Goal: Find contact information: Find contact information

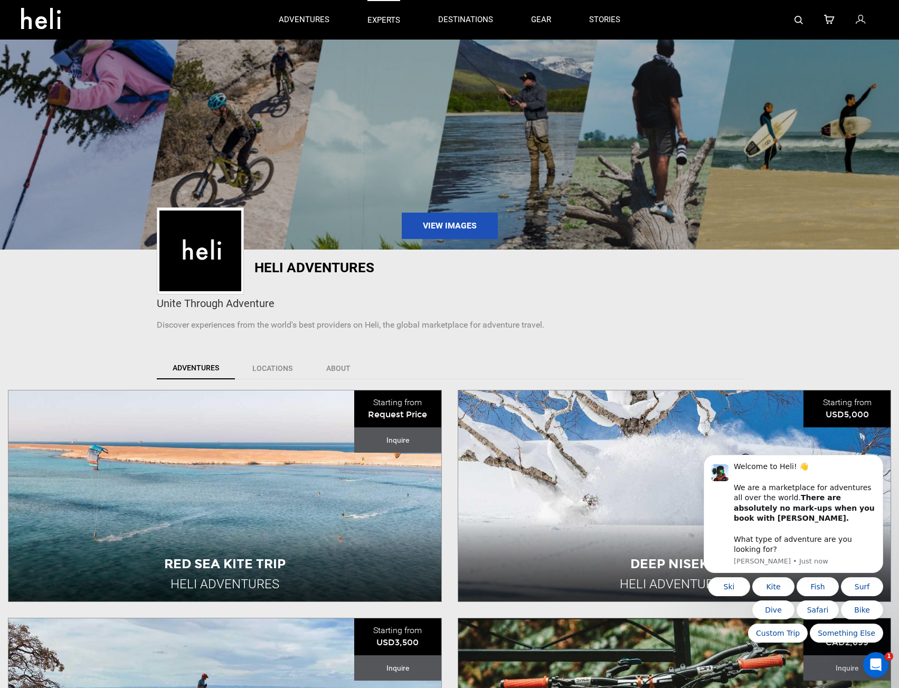
click at [382, 20] on p "experts" at bounding box center [383, 20] width 33 height 11
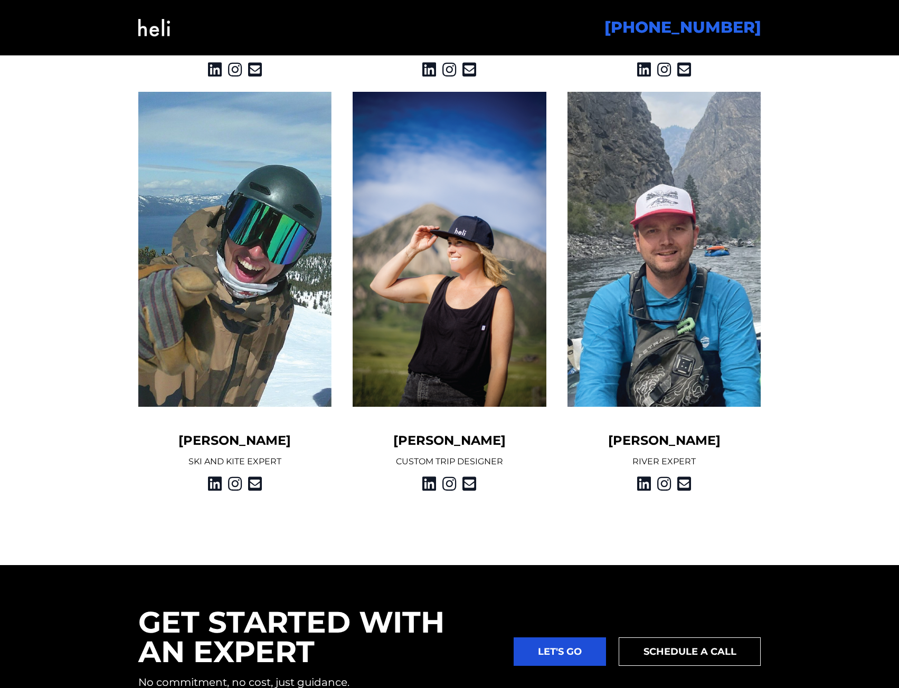
scroll to position [1266, 0]
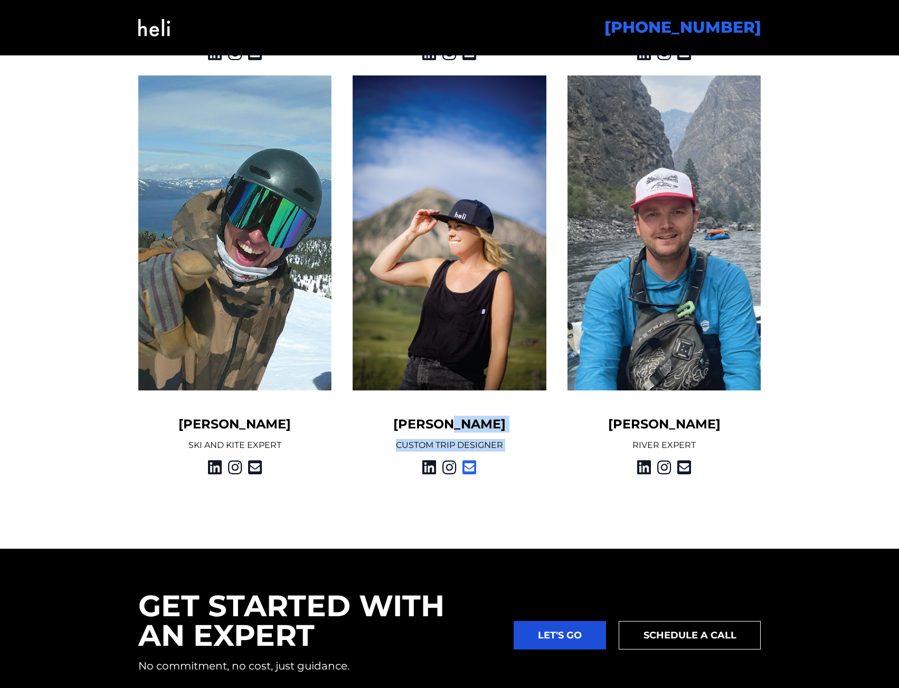
drag, startPoint x: 492, startPoint y: 465, endPoint x: 476, endPoint y: 459, distance: 17.5
click at [486, 465] on div "[PERSON_NAME] CUSTOM TRIP DESIGNER" at bounding box center [449, 276] width 194 height 402
click at [438, 429] on h5 "[PERSON_NAME]" at bounding box center [449, 424] width 194 height 17
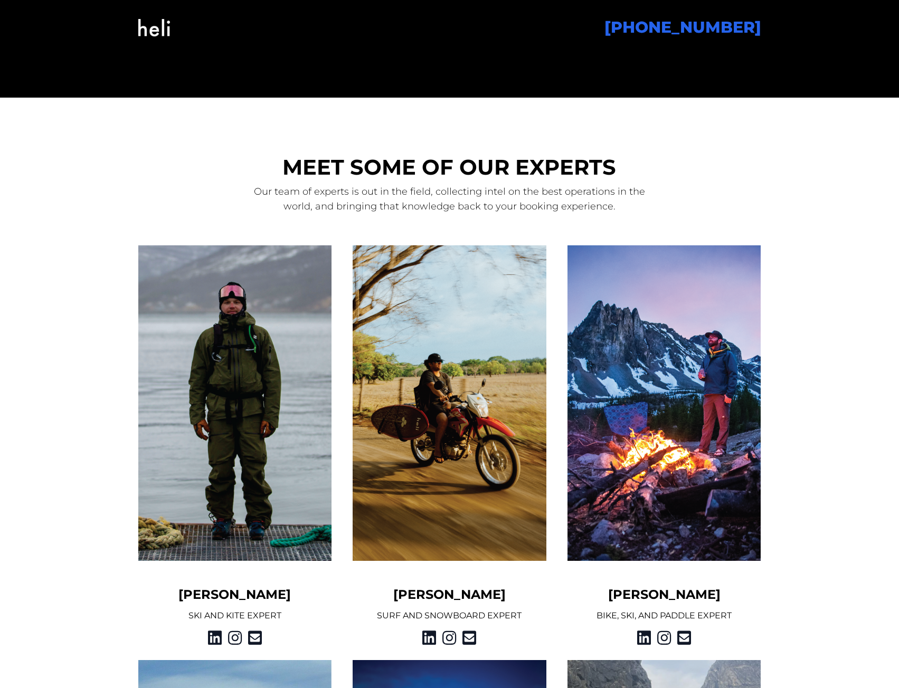
scroll to position [475, 0]
